Goal: Transaction & Acquisition: Download file/media

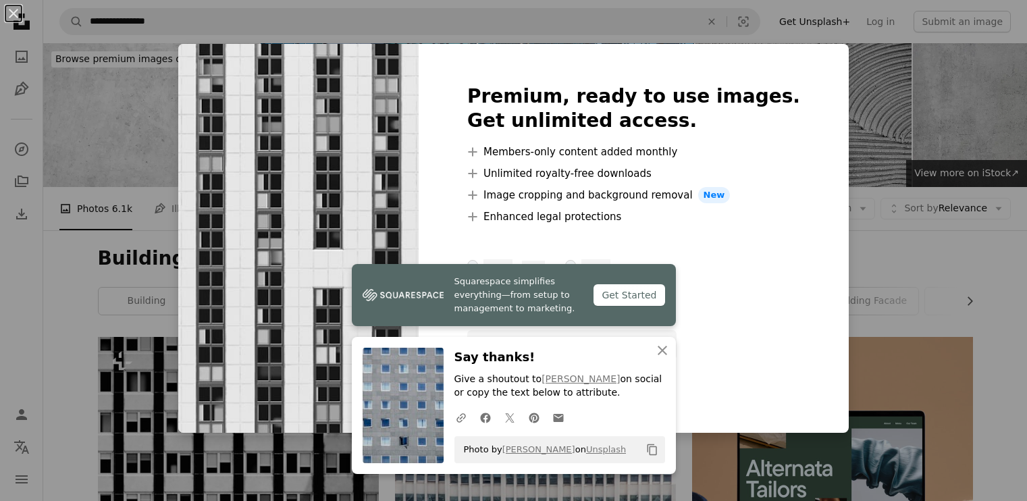
scroll to position [675, 0]
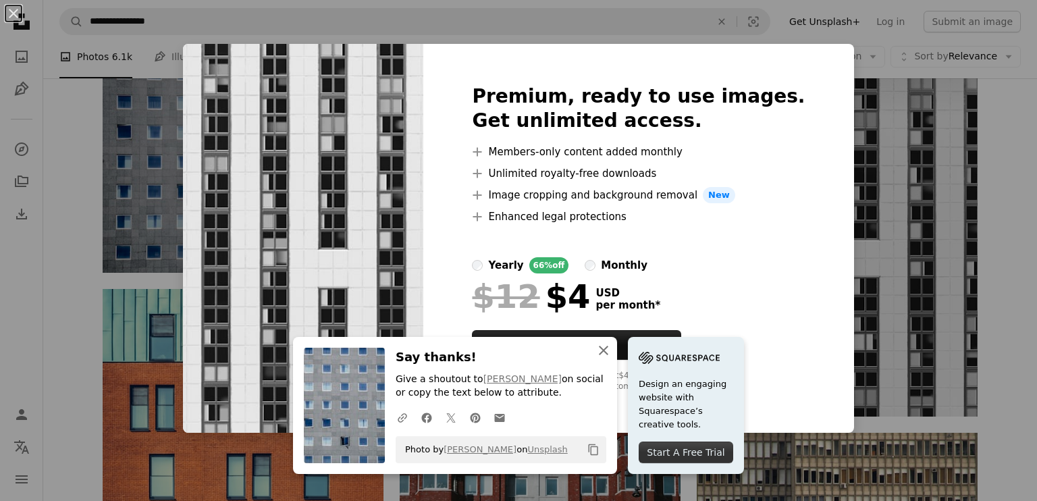
click at [600, 350] on icon "An X shape" at bounding box center [604, 350] width 16 height 16
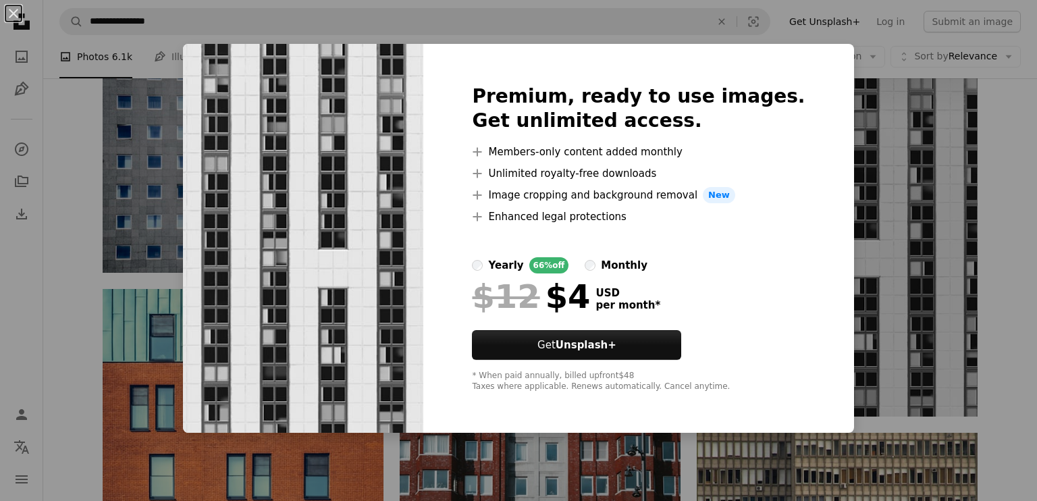
click at [225, 27] on div "An X shape Premium, ready to use images. Get unlimited access. A plus sign Memb…" at bounding box center [518, 250] width 1037 height 501
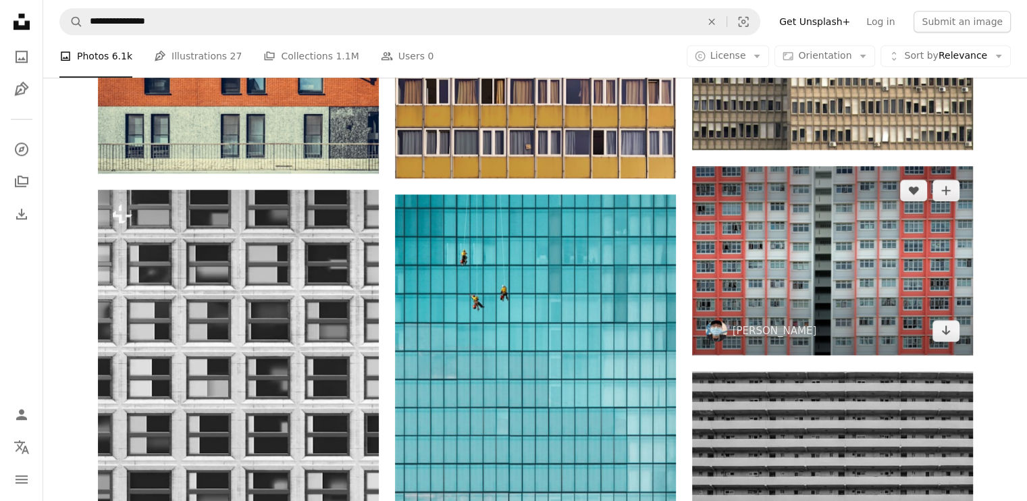
scroll to position [1350, 0]
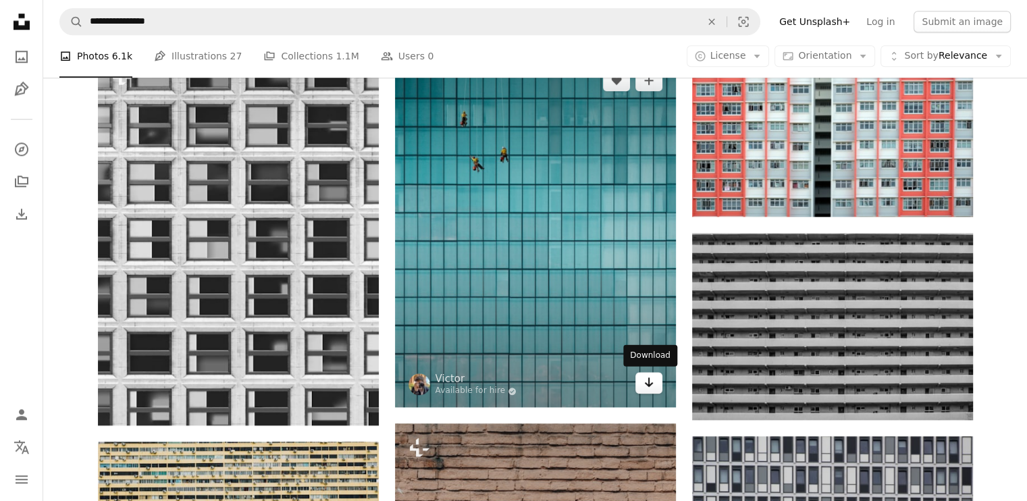
click at [648, 386] on icon "Download" at bounding box center [648, 381] width 9 height 9
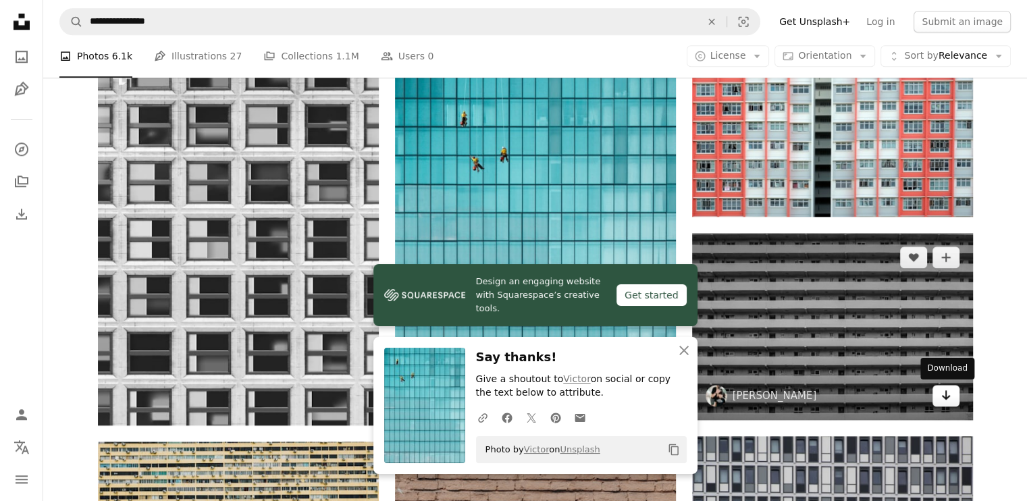
click at [948, 402] on icon "Arrow pointing down" at bounding box center [946, 395] width 11 height 16
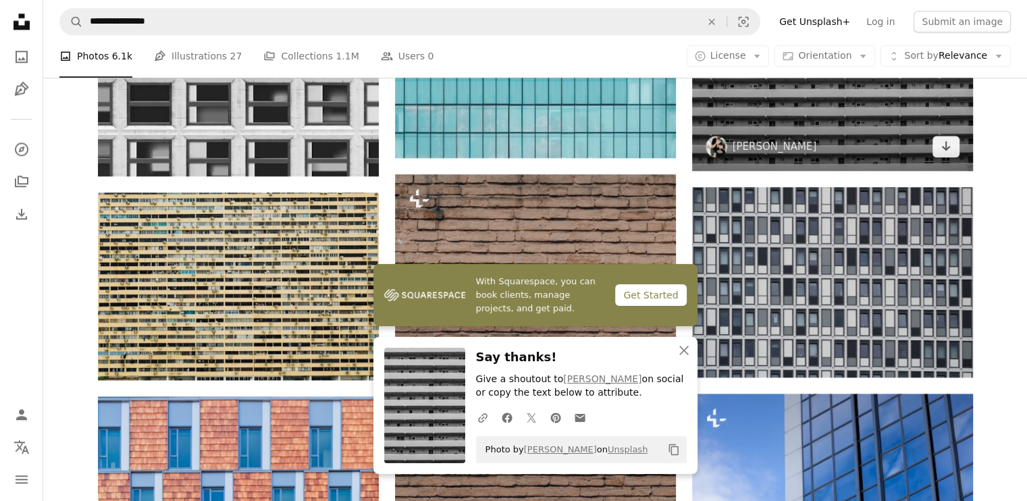
scroll to position [1621, 0]
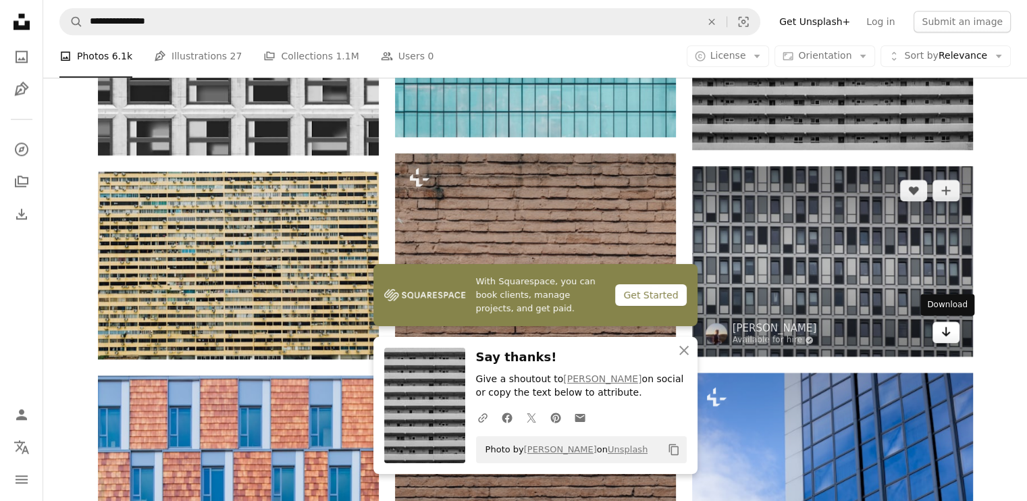
click at [941, 334] on icon "Arrow pointing down" at bounding box center [946, 331] width 11 height 16
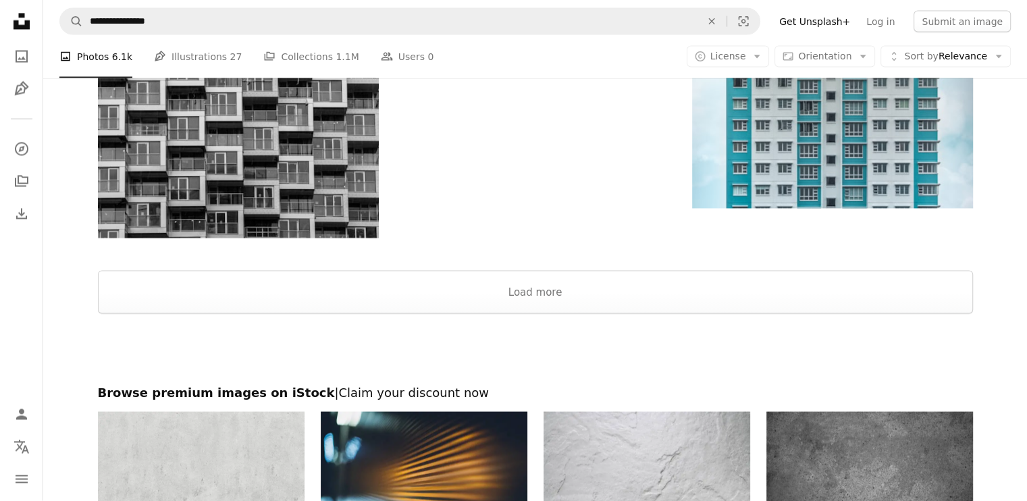
scroll to position [2566, 0]
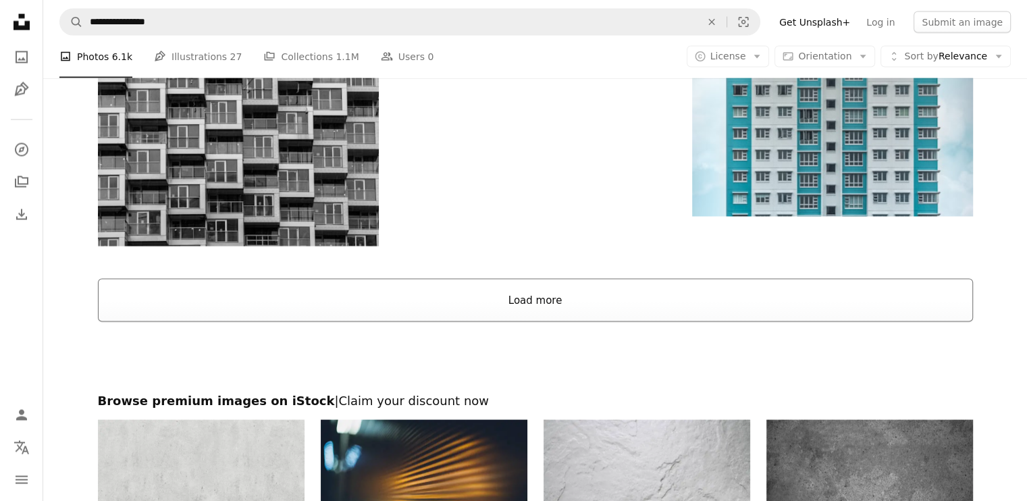
click at [500, 309] on button "Load more" at bounding box center [535, 299] width 875 height 43
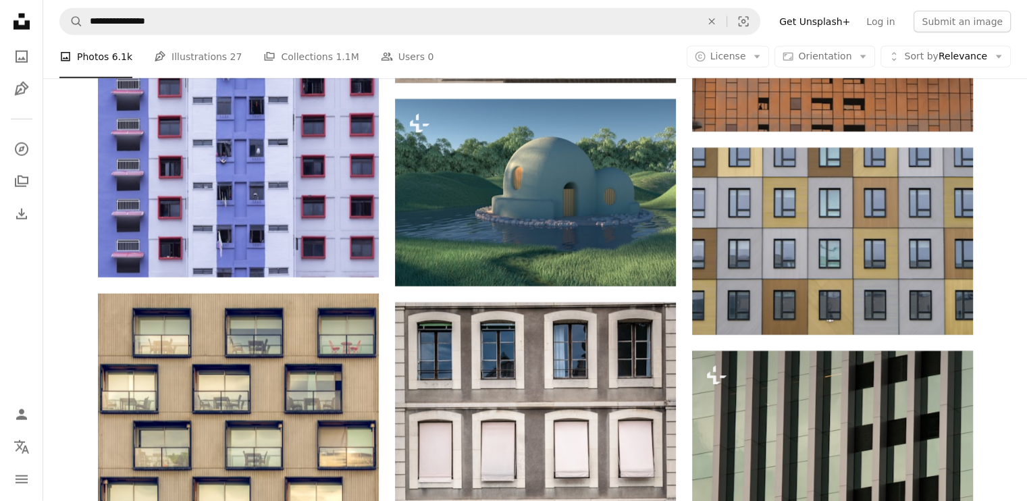
scroll to position [3579, 0]
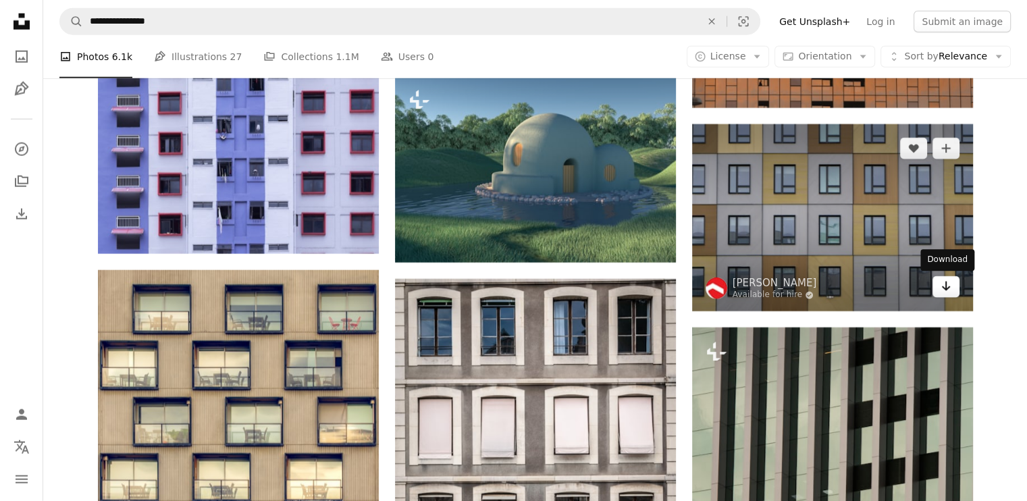
click at [941, 287] on icon "Arrow pointing down" at bounding box center [946, 286] width 11 height 16
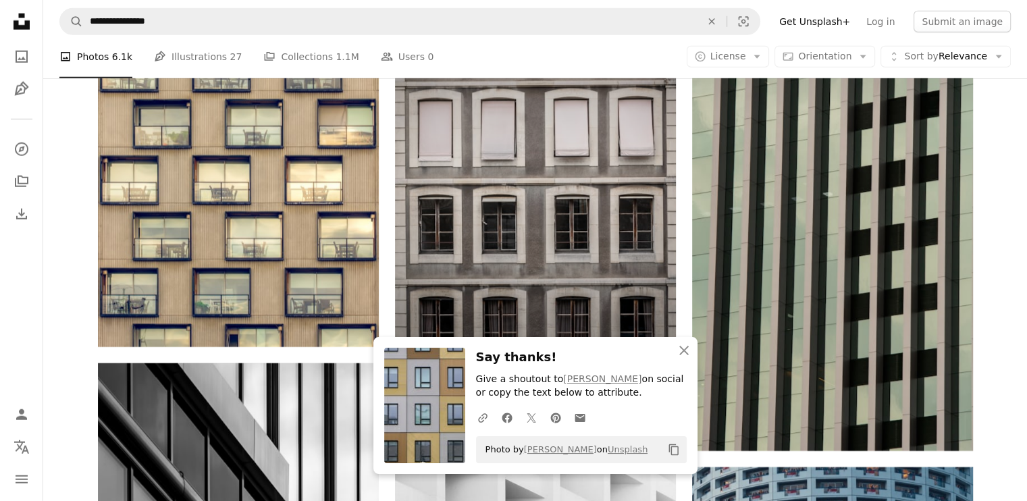
scroll to position [3916, 0]
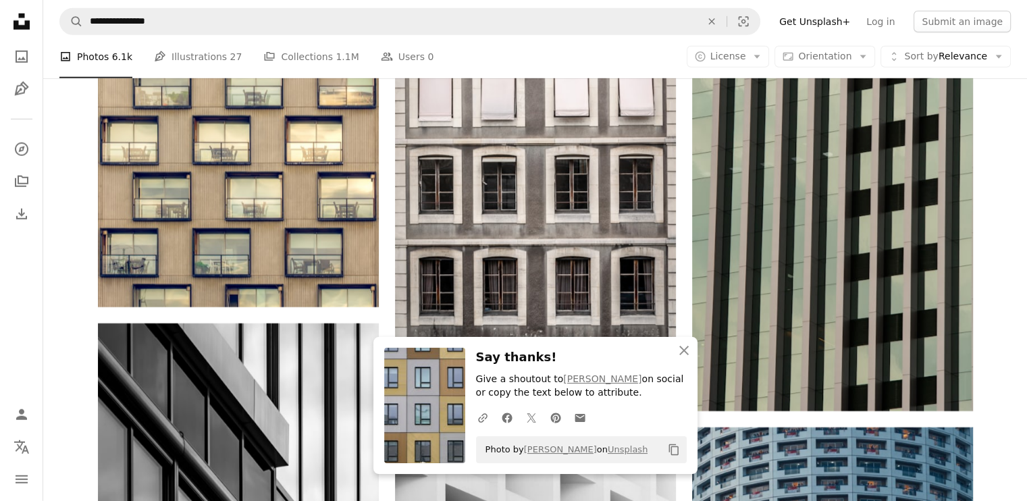
click at [1017, 491] on div at bounding box center [1017, 491] width 0 height 0
click at [681, 351] on icon "An X shape" at bounding box center [684, 350] width 16 height 16
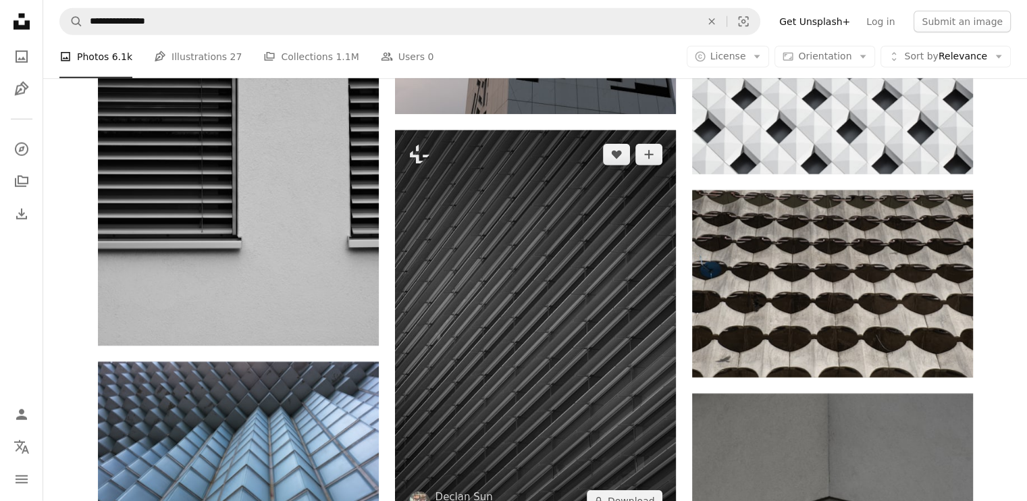
scroll to position [8980, 0]
